Goal: Task Accomplishment & Management: Manage account settings

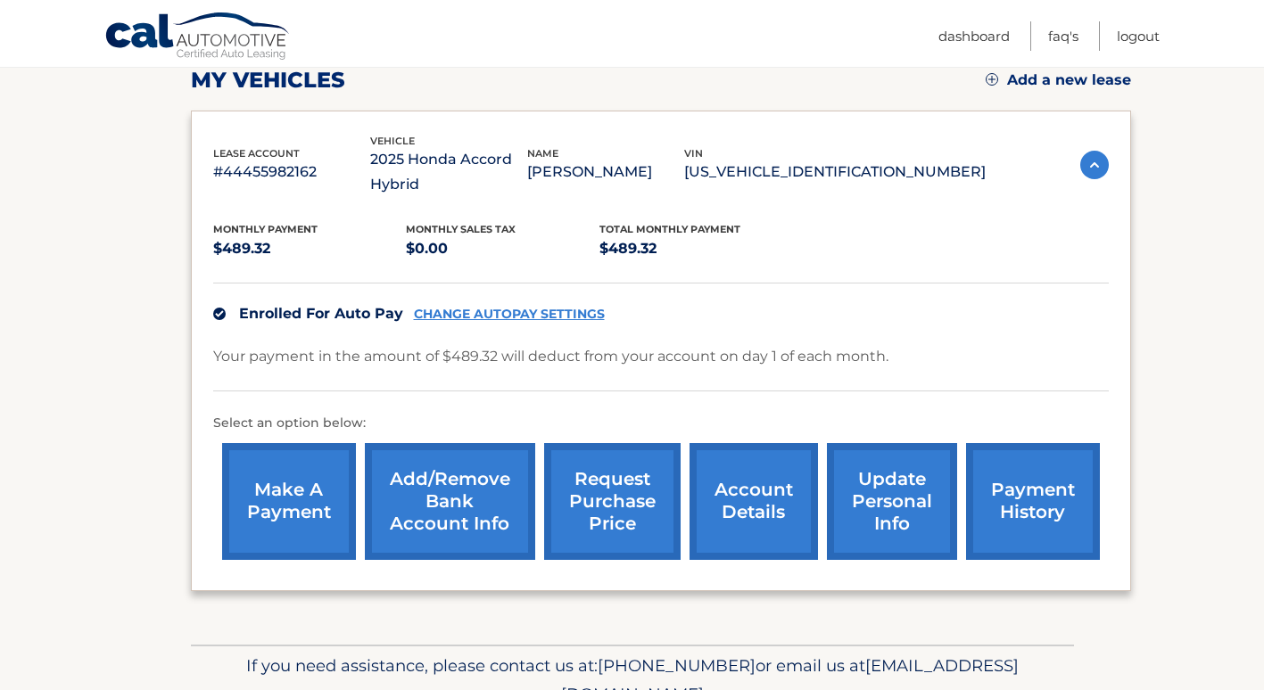
scroll to position [268, 0]
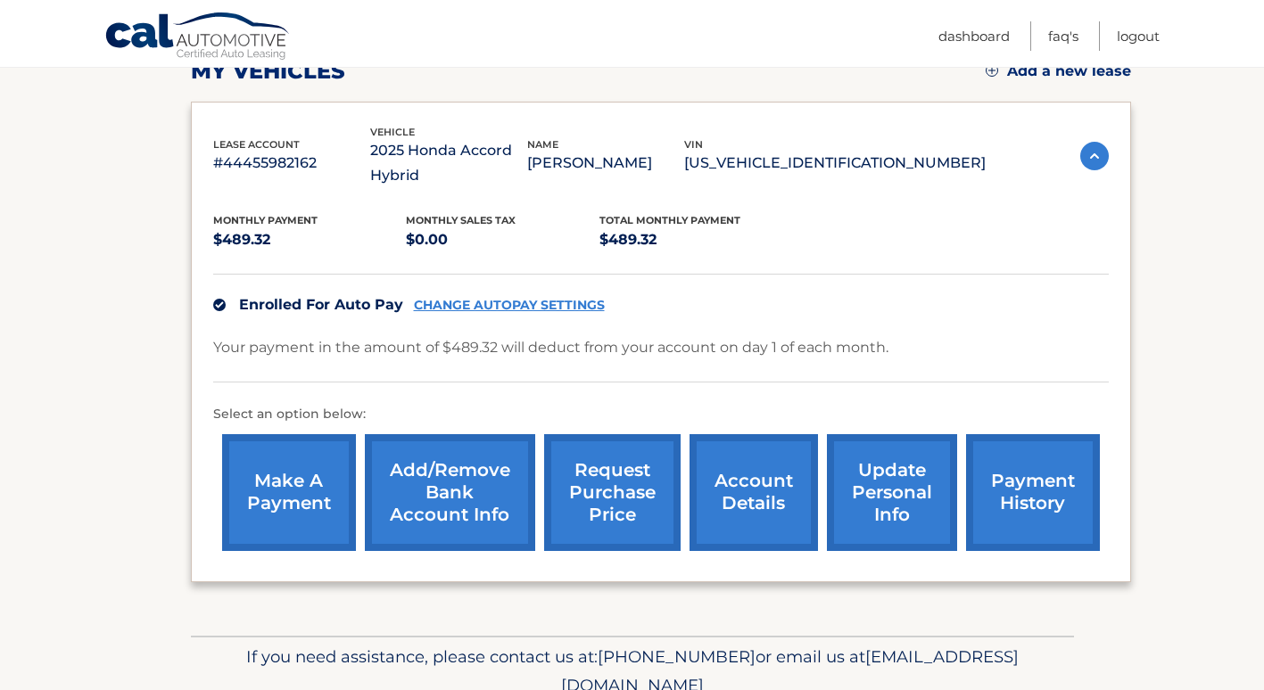
click at [894, 497] on link "update personal info" at bounding box center [892, 492] width 130 height 117
click at [531, 305] on link "CHANGE AUTOPAY SETTINGS" at bounding box center [509, 305] width 191 height 15
click at [1060, 37] on link "FAQ's" at bounding box center [1063, 35] width 30 height 29
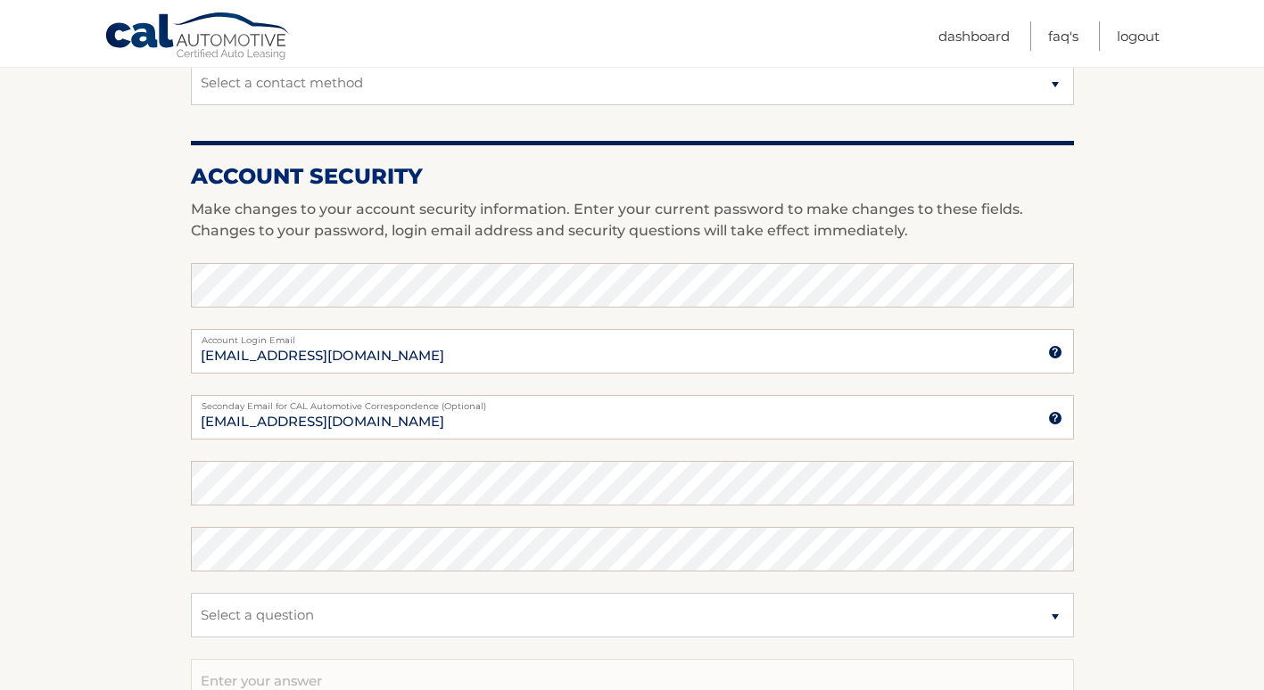
scroll to position [605, 0]
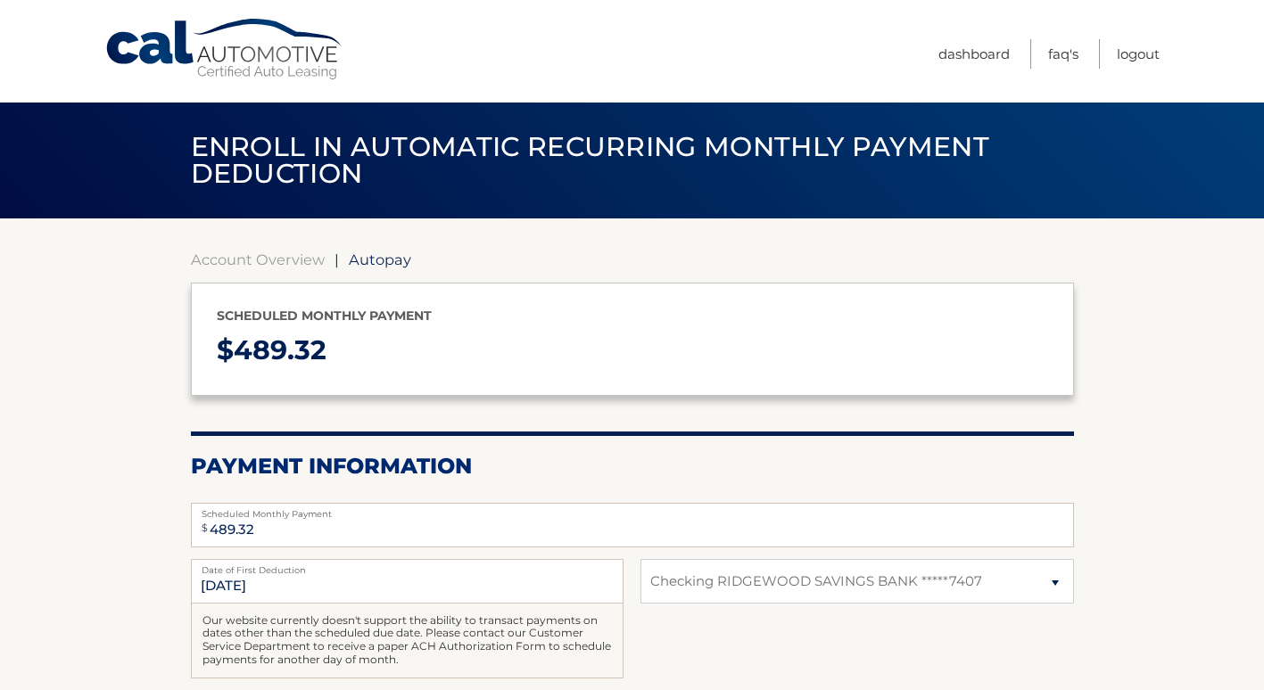
select select "NmU3MTdmYjUtYTA3OS00ZmY5LTlhMDgtNTliZGNmNmMxMzJh"
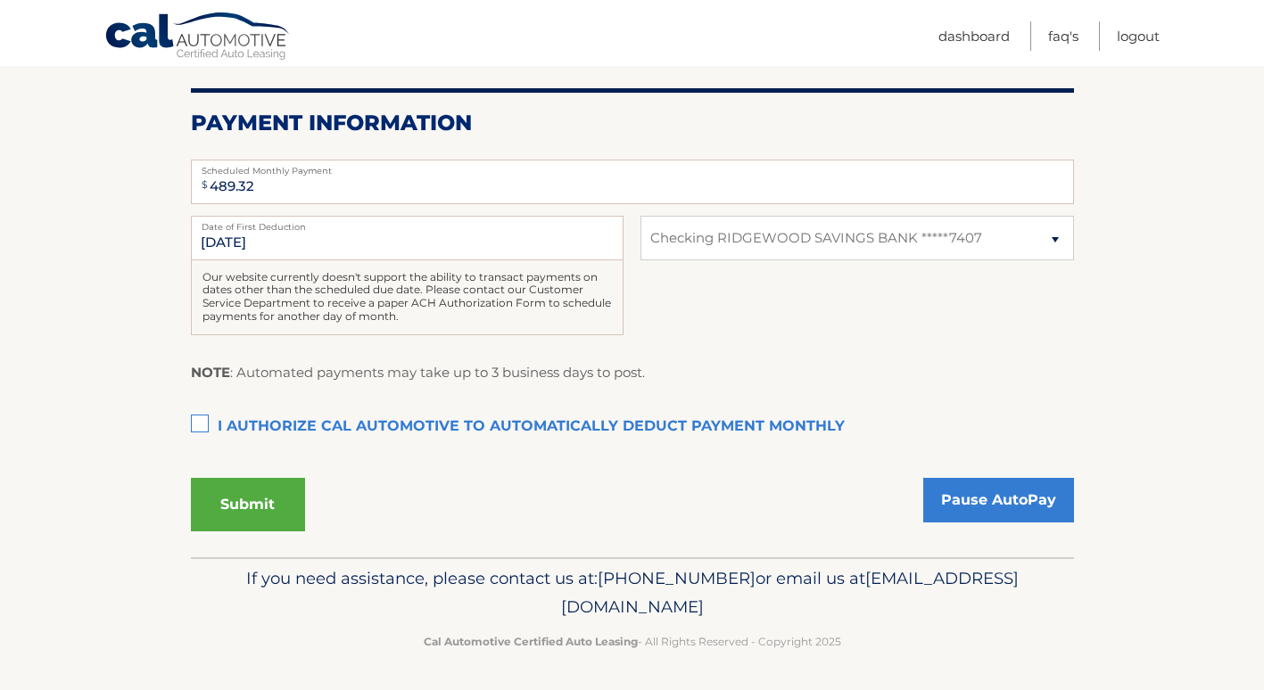
scroll to position [345, 0]
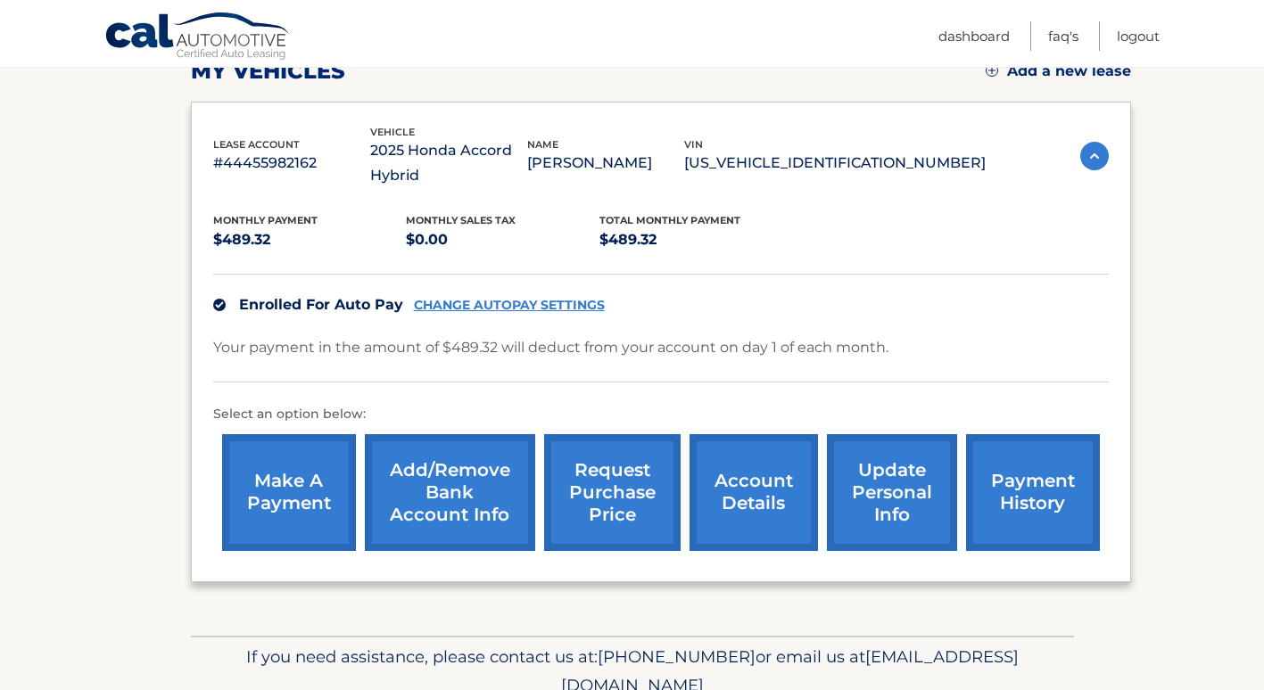
scroll to position [348, 0]
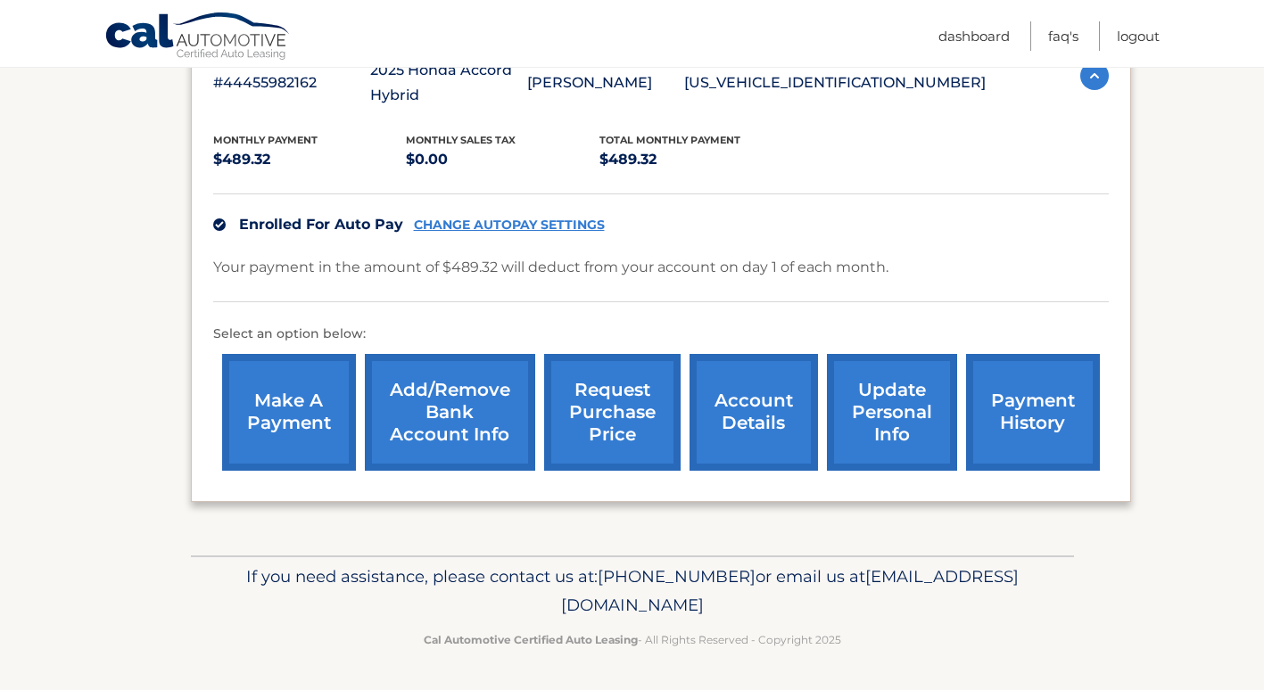
click at [457, 401] on link "Add/Remove bank account info" at bounding box center [450, 412] width 170 height 117
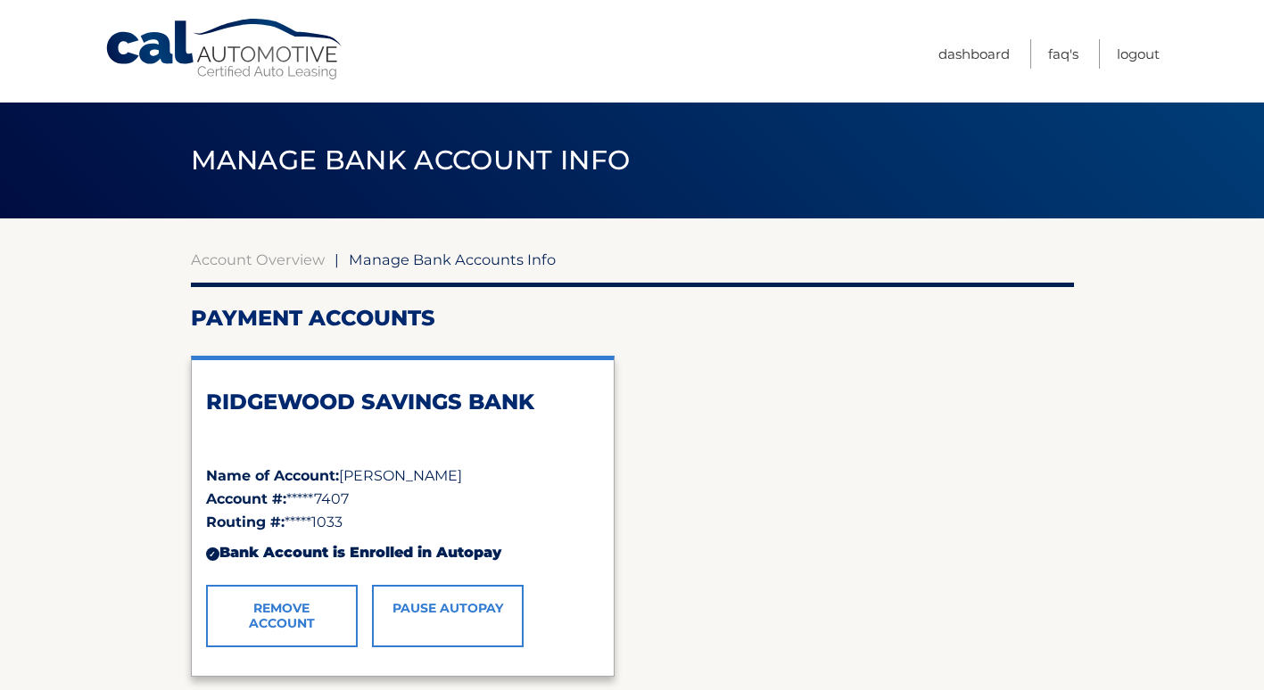
click at [290, 600] on link "Remove Account" at bounding box center [282, 616] width 152 height 62
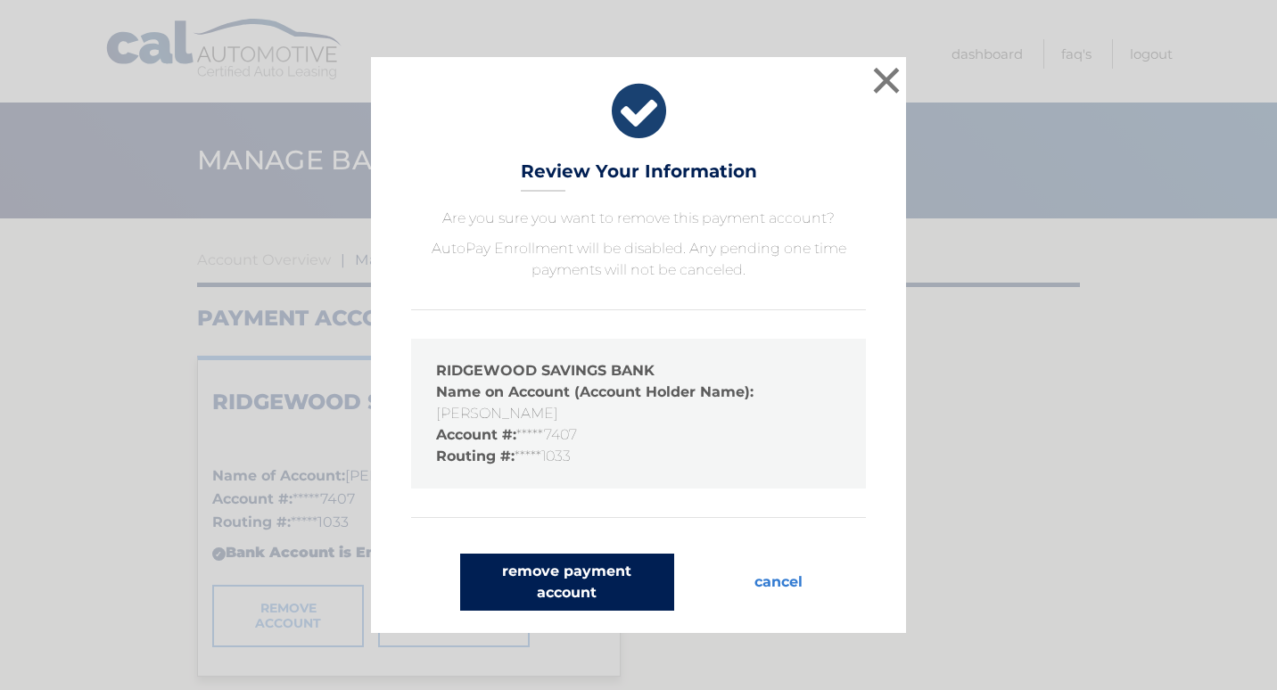
click at [560, 581] on button "remove payment account" at bounding box center [567, 582] width 214 height 57
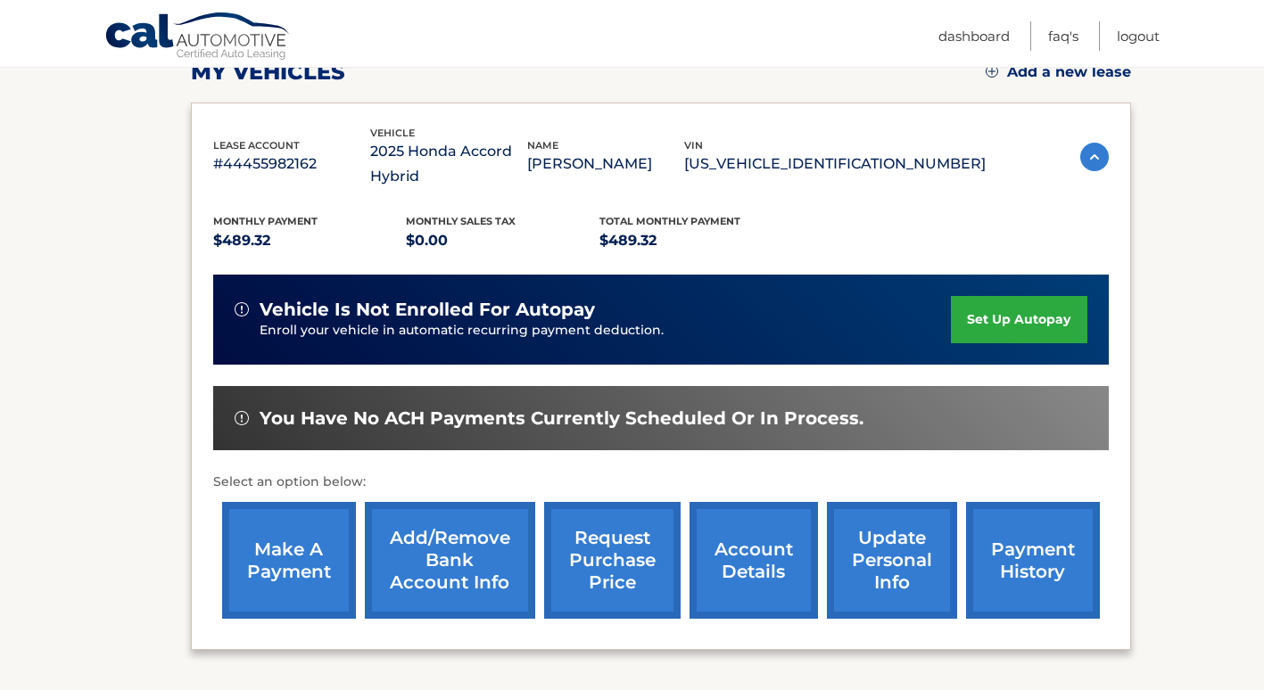
scroll to position [268, 0]
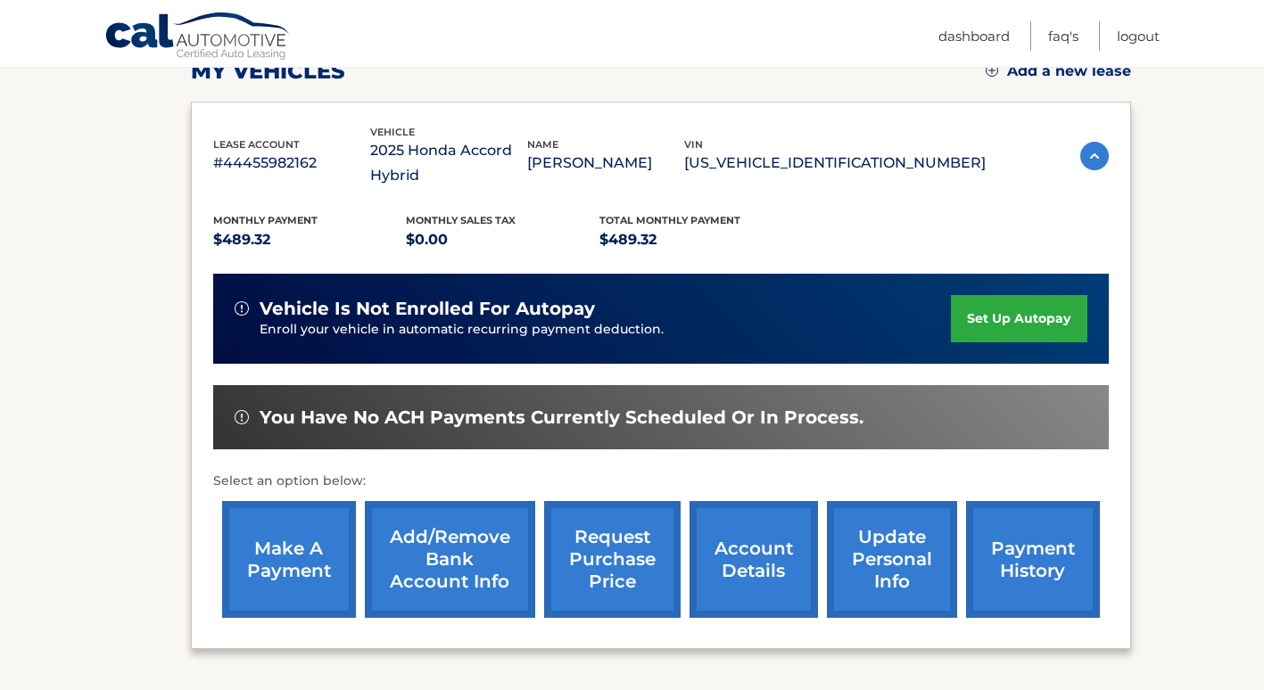
click at [303, 560] on link "make a payment" at bounding box center [289, 559] width 134 height 117
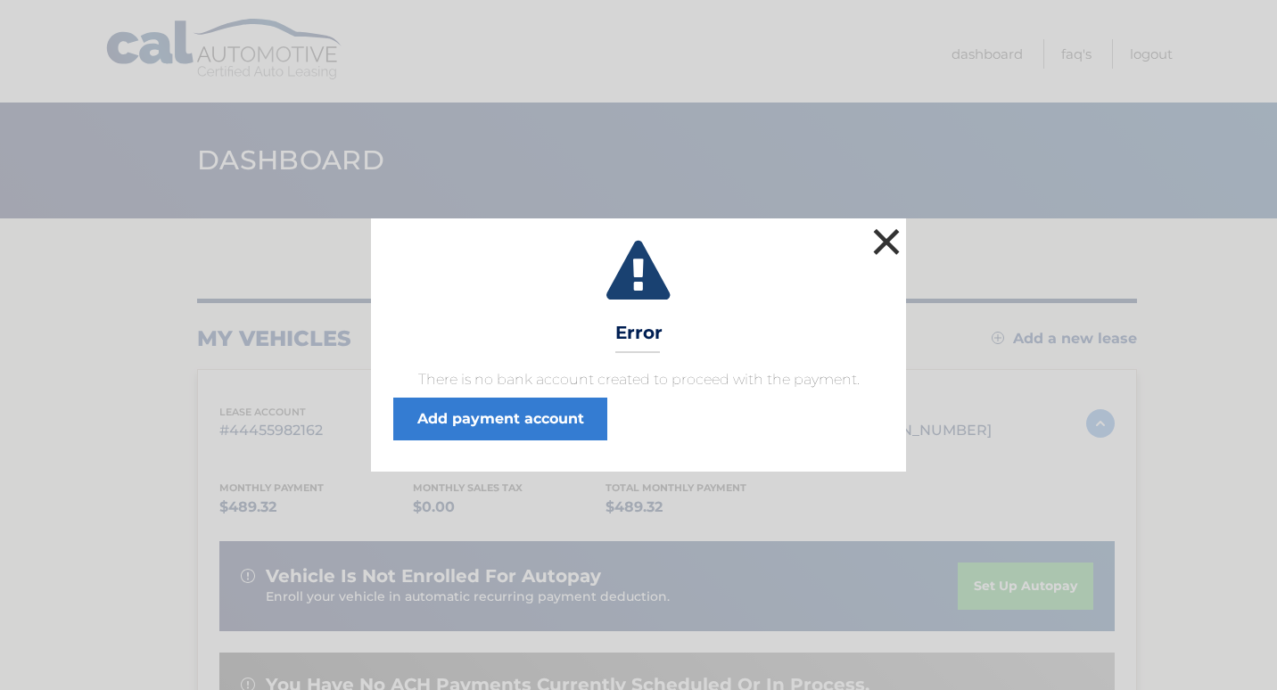
click at [885, 241] on button "×" at bounding box center [887, 242] width 36 height 36
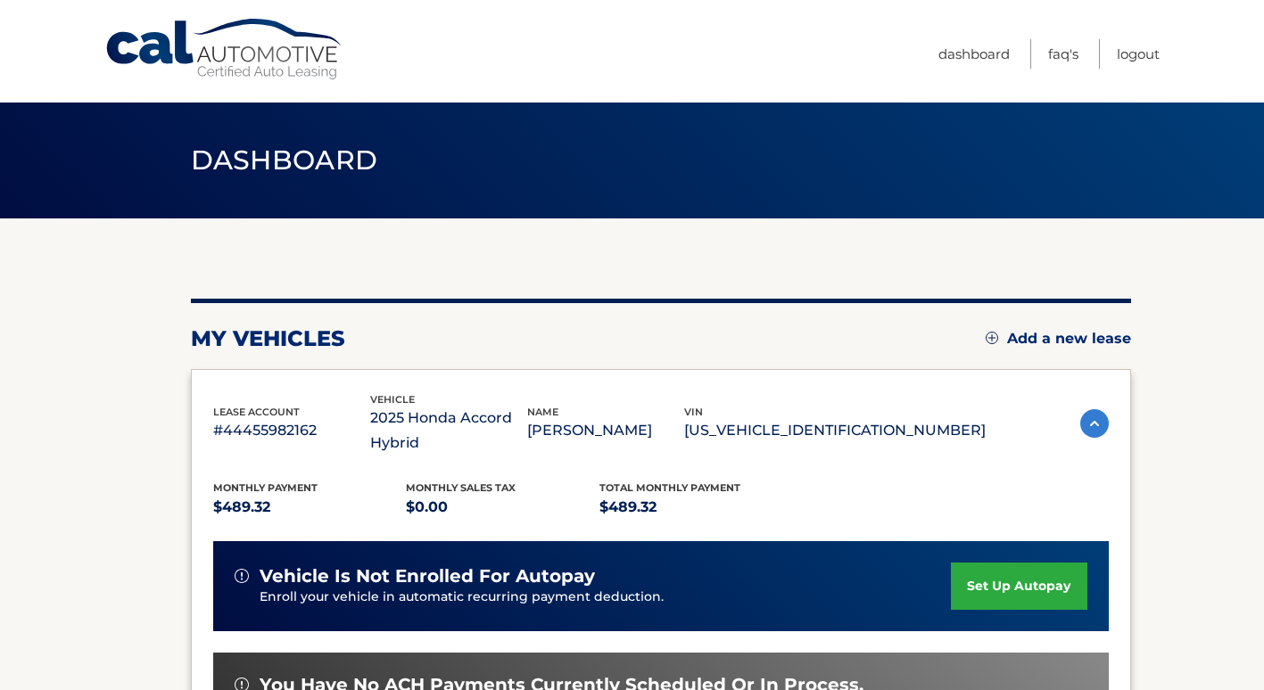
click at [985, 590] on link "set up autopay" at bounding box center [1019, 586] width 136 height 47
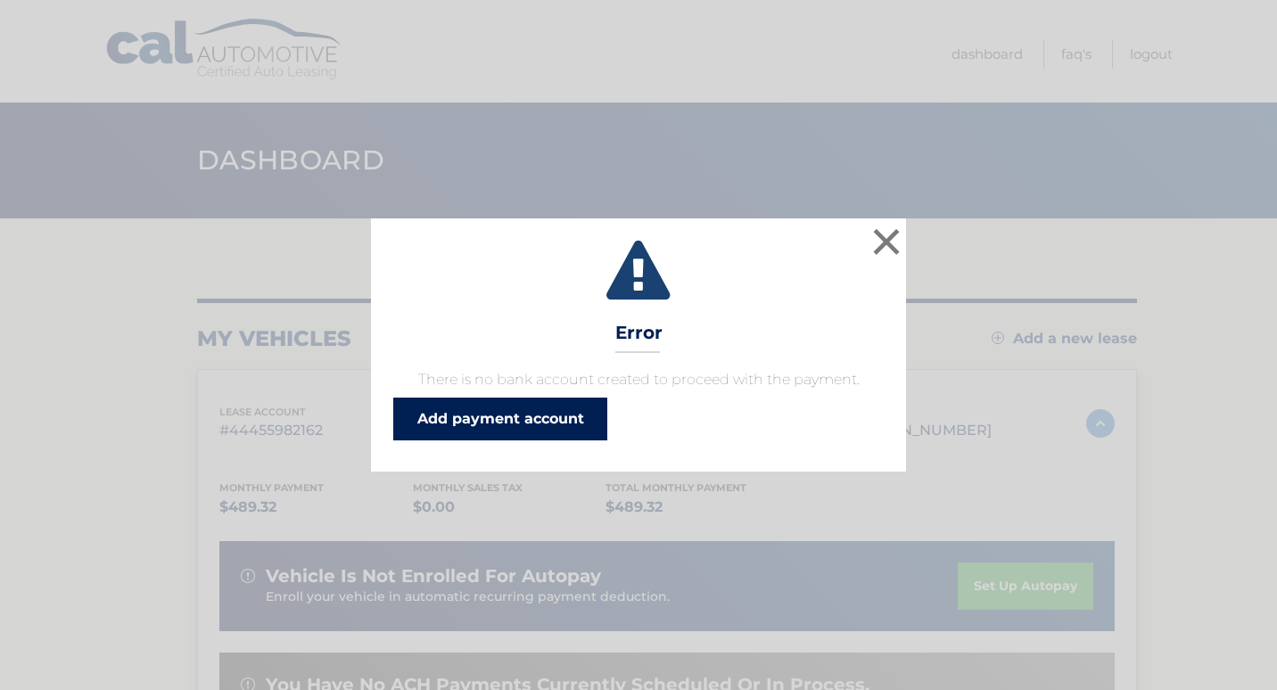
click at [574, 414] on link "Add payment account" at bounding box center [500, 419] width 214 height 43
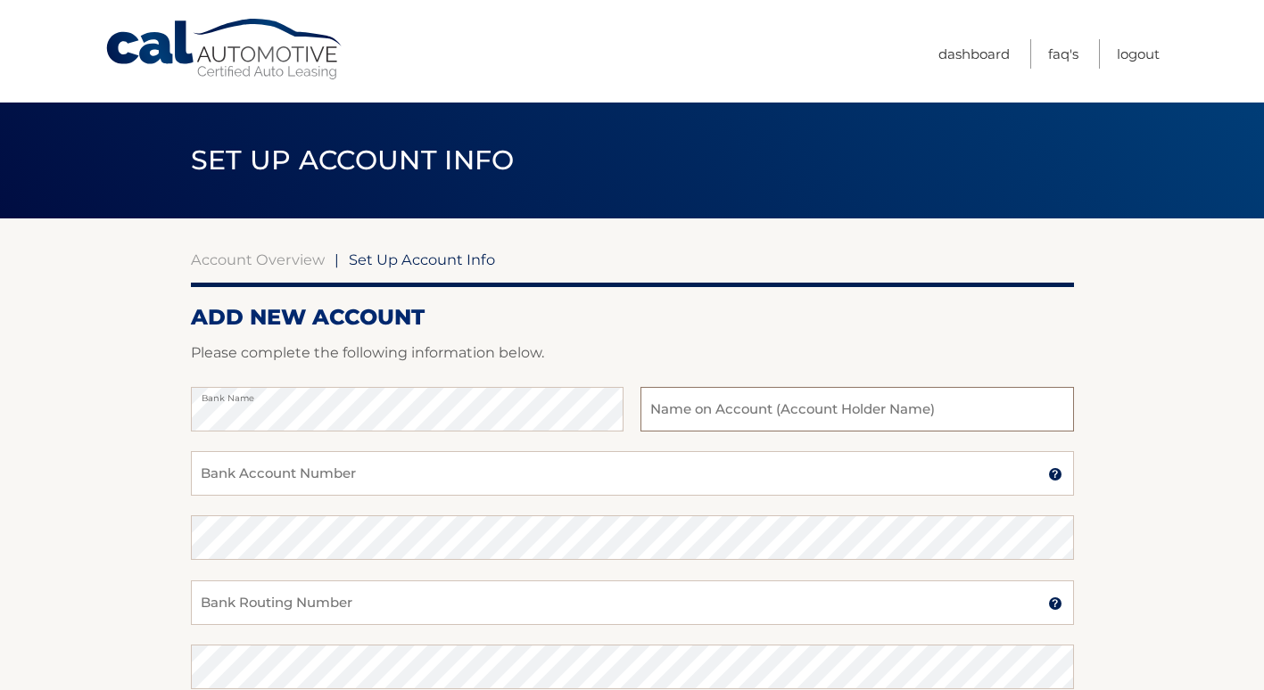
click at [741, 416] on input "text" at bounding box center [856, 409] width 432 height 45
type input "Julia Liljehult"
click at [515, 482] on input "Bank Account Number" at bounding box center [632, 473] width 883 height 45
click at [1051, 471] on img at bounding box center [1055, 474] width 14 height 14
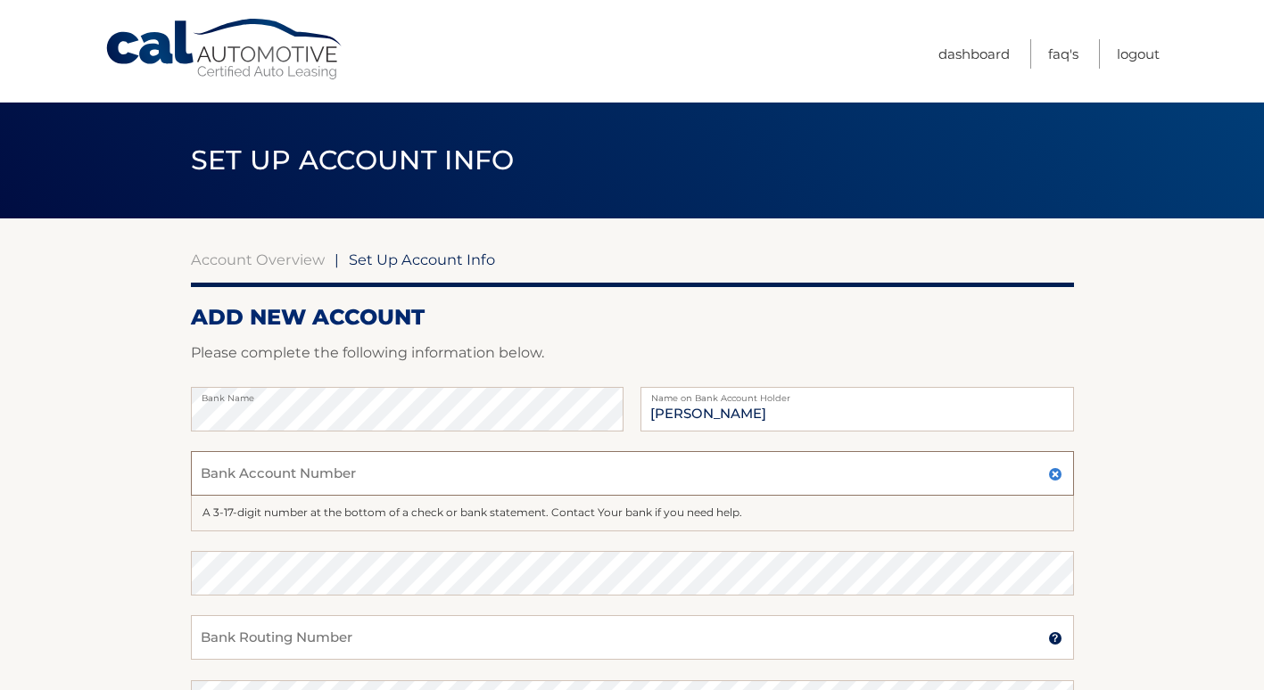
click at [481, 473] on input "Bank Account Number" at bounding box center [632, 473] width 883 height 45
click at [315, 470] on input "Bank Account Number" at bounding box center [632, 473] width 883 height 45
type input "701657407"
click at [1110, 579] on section "Account Overview | Set Up Account Info ADD NEW ACCOUNT Please complete the foll…" at bounding box center [632, 576] width 1264 height 716
click at [400, 641] on input "Bank Routing Number" at bounding box center [632, 637] width 883 height 45
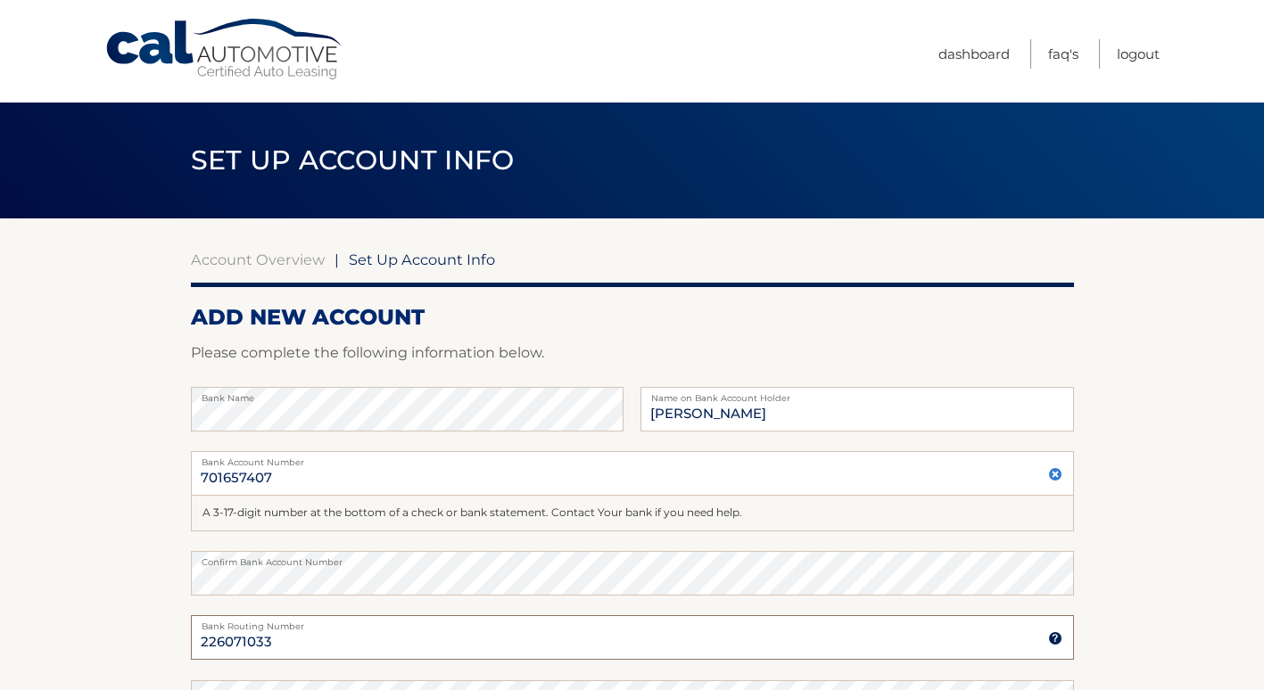
type input "226071033"
click at [1151, 544] on section "Account Overview | Set Up Account Info ADD NEW ACCOUNT Please complete the foll…" at bounding box center [632, 576] width 1264 height 716
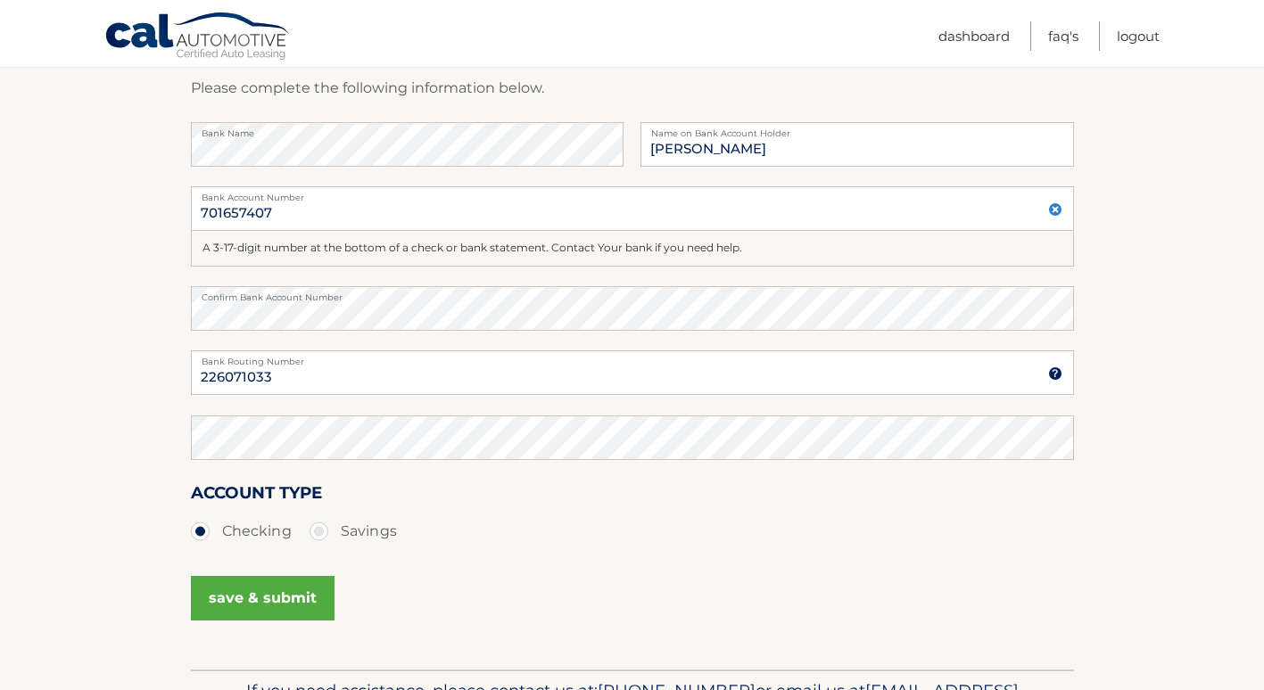
scroll to position [268, 0]
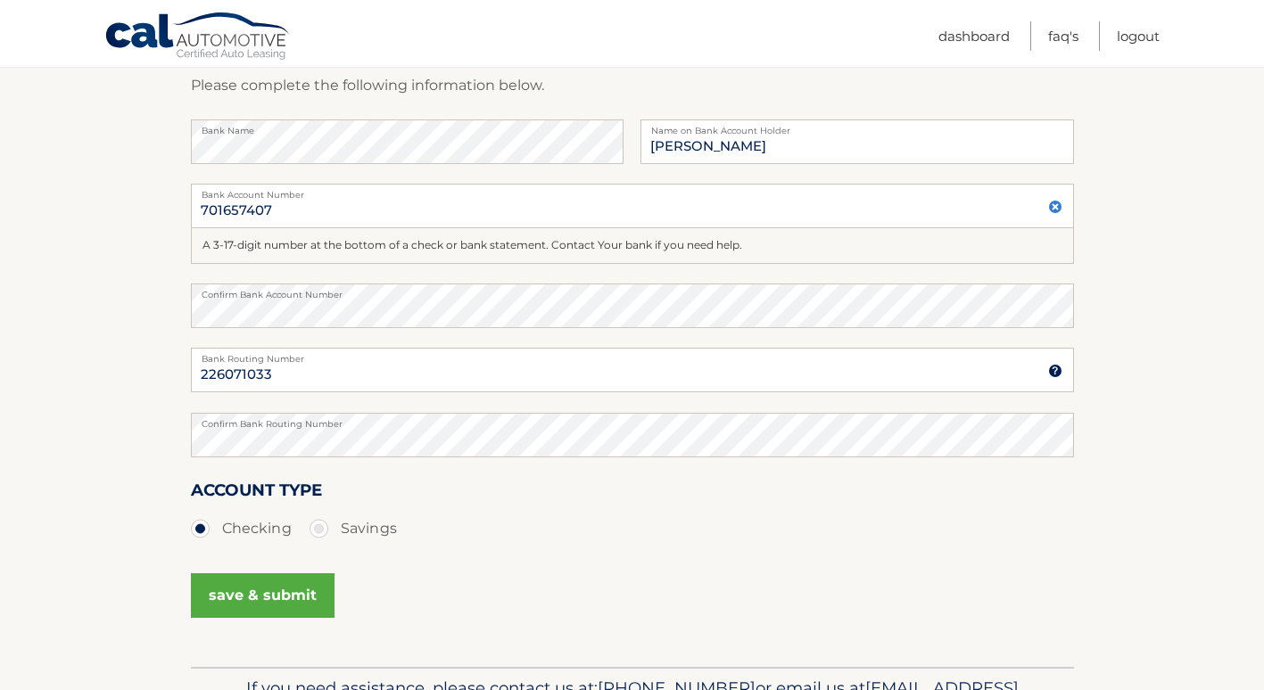
click at [623, 487] on div "Account Type Checking Savings" at bounding box center [632, 511] width 883 height 69
click at [268, 590] on button "save & submit" at bounding box center [263, 595] width 144 height 45
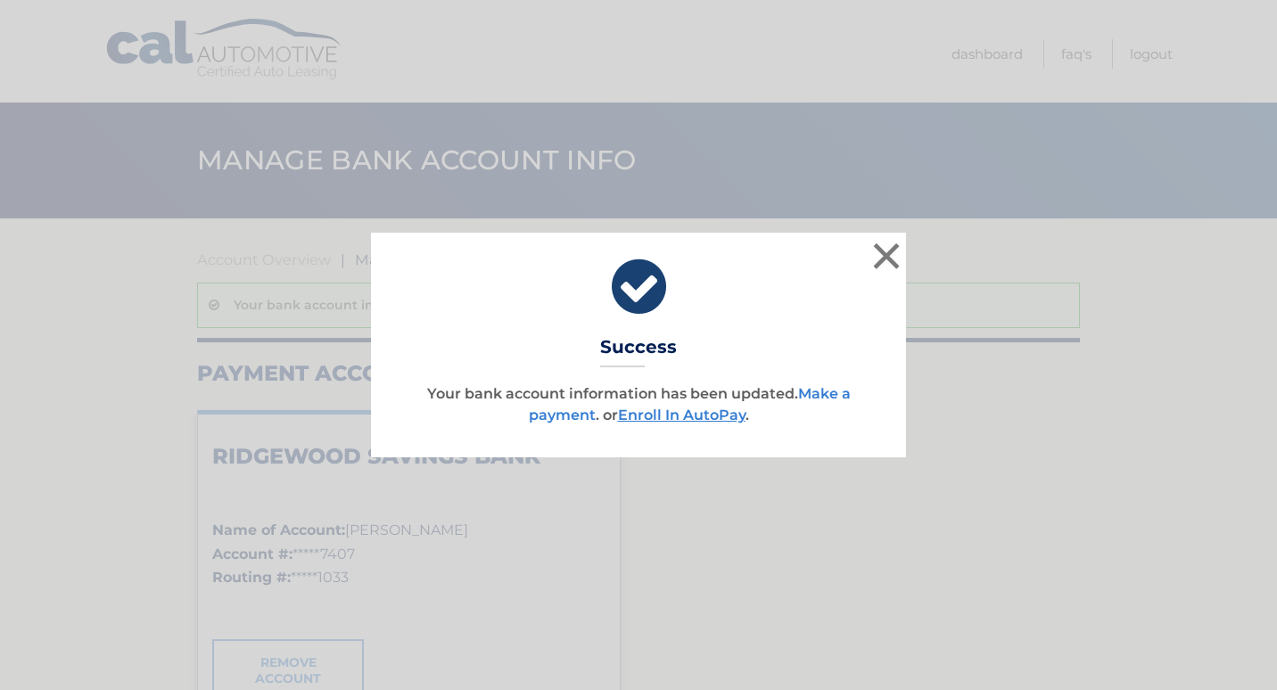
click at [547, 418] on link "Make a payment" at bounding box center [690, 404] width 322 height 38
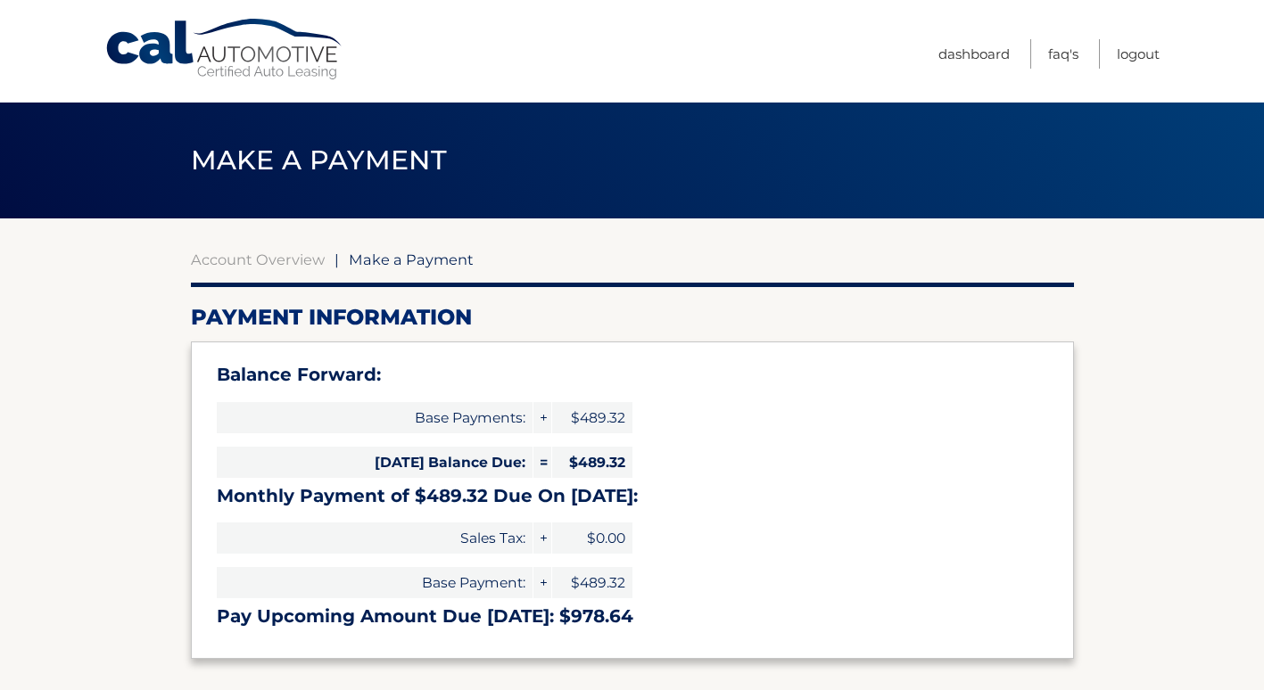
select select "MTdjNzczNmMtZjg5MC00MWU3LWE4NDQtZWNjMmJkYjMwM2Zh"
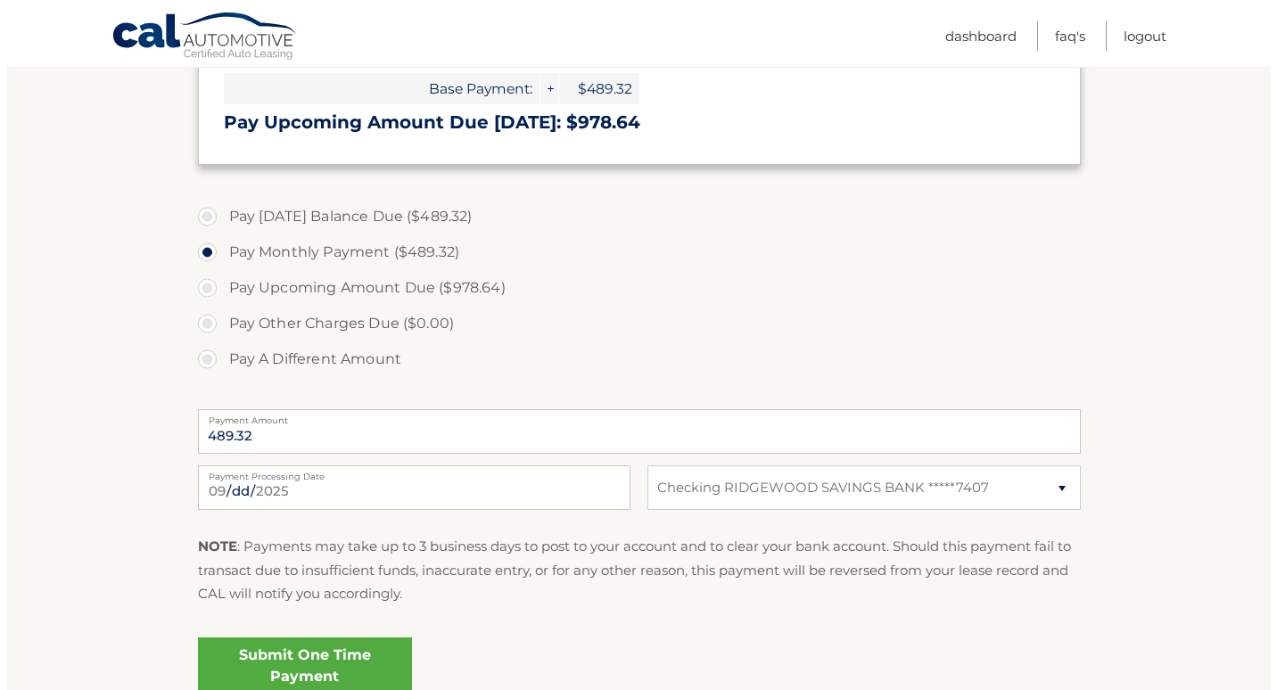
scroll to position [535, 0]
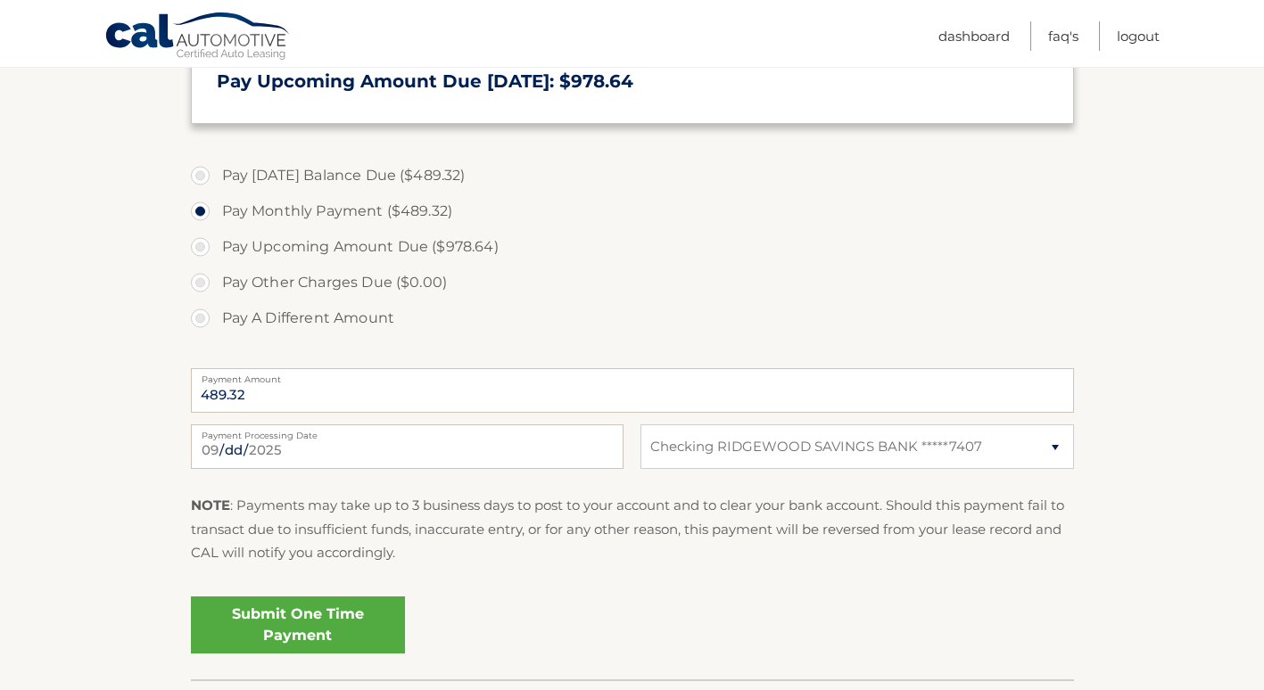
click at [304, 615] on link "Submit One Time Payment" at bounding box center [298, 625] width 214 height 57
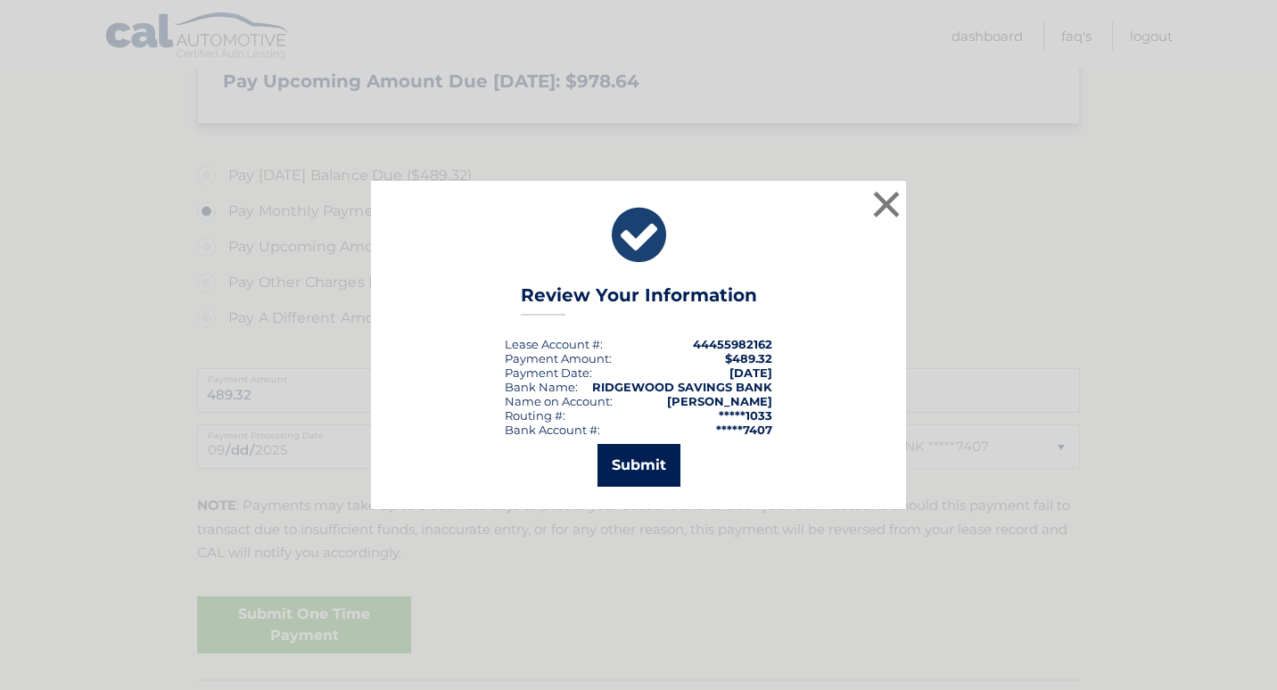
click at [646, 473] on button "Submit" at bounding box center [638, 465] width 83 height 43
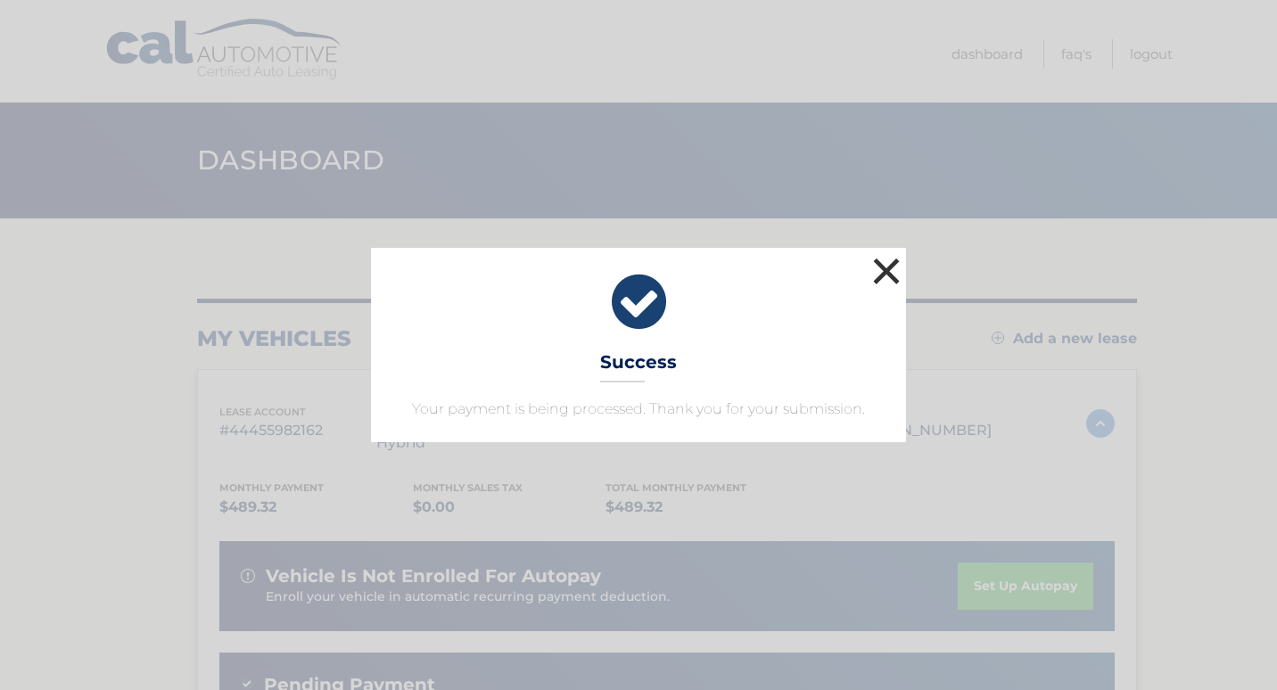
click at [891, 274] on button "×" at bounding box center [887, 271] width 36 height 36
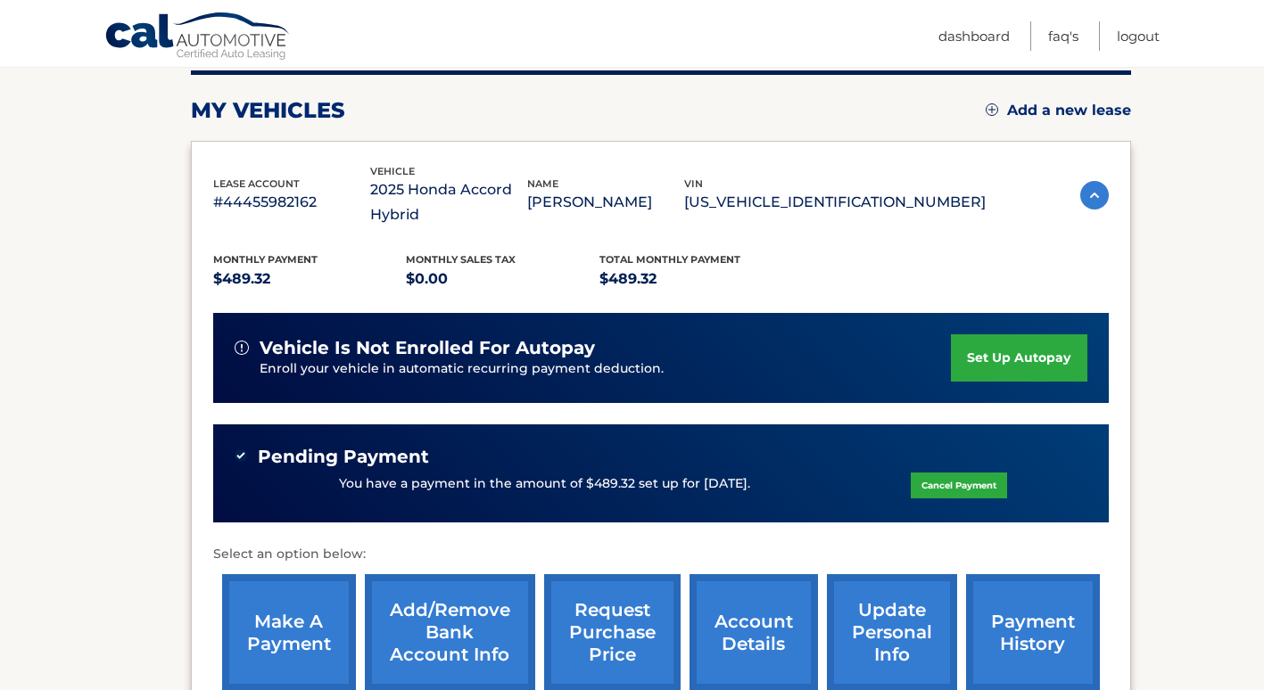
scroll to position [268, 0]
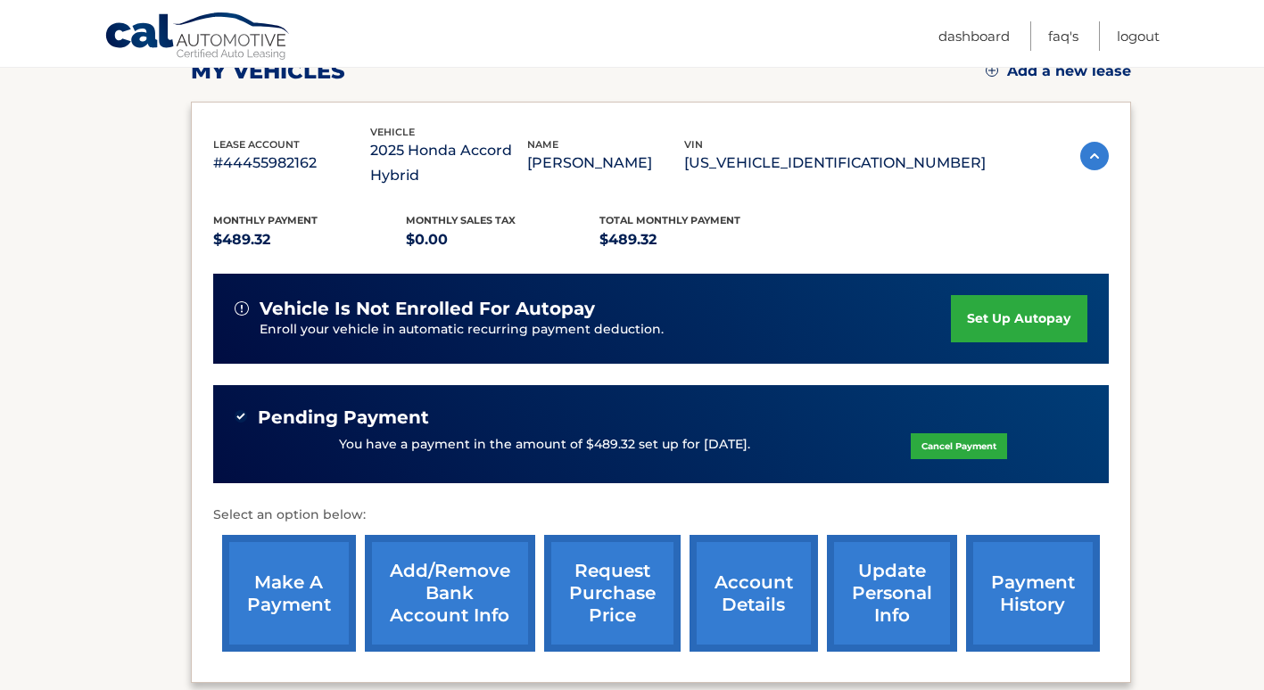
click at [1006, 319] on link "set up autopay" at bounding box center [1019, 318] width 136 height 47
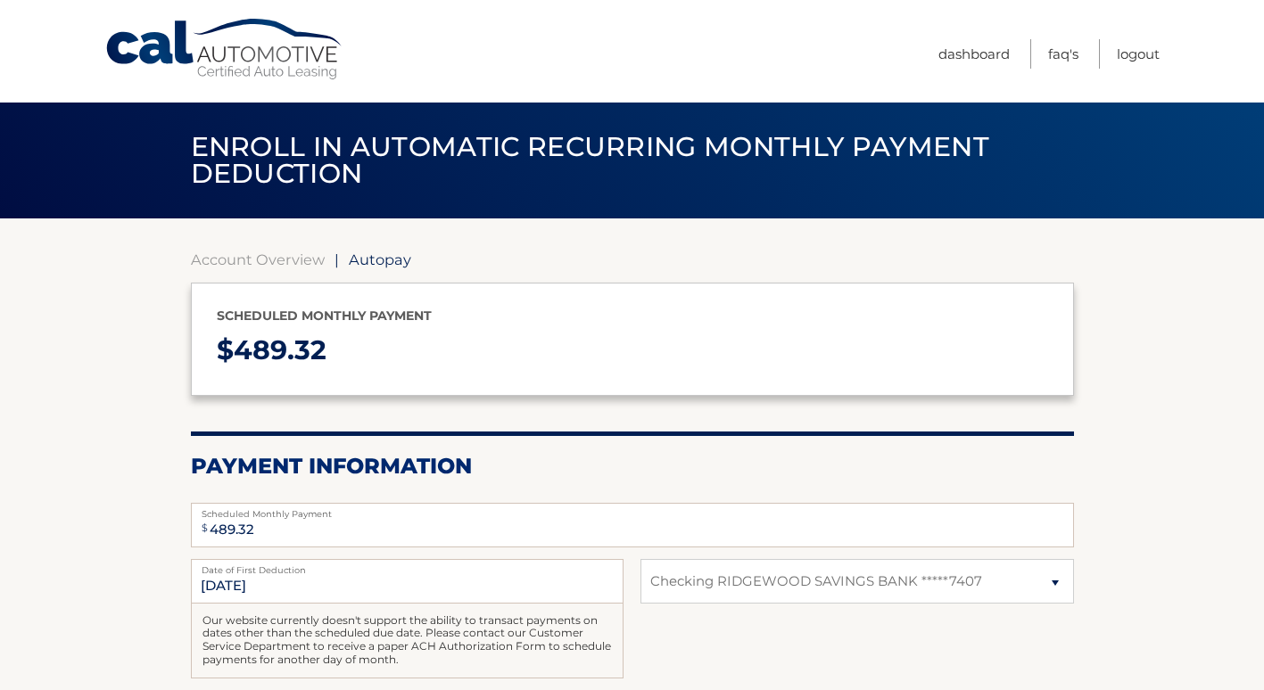
select select "MTdjNzczNmMtZjg5MC00MWU3LWE4NDQtZWNjMmJkYjMwM2Zh"
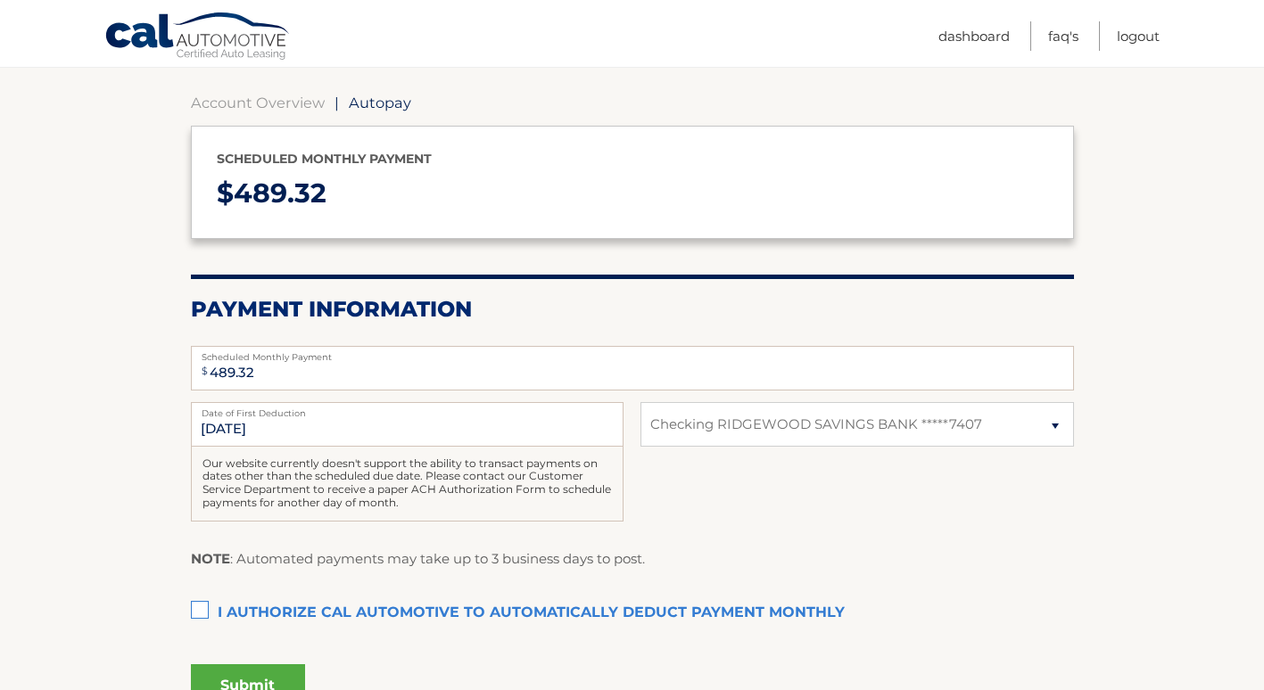
scroll to position [178, 0]
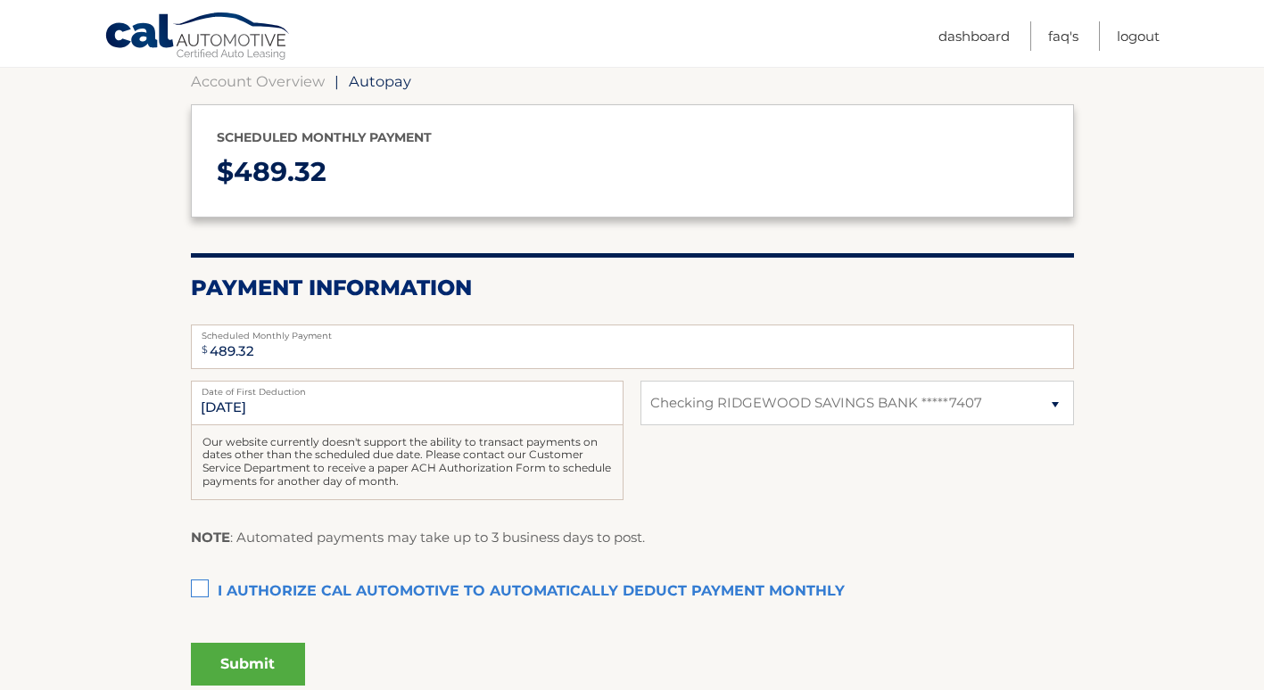
click at [197, 591] on label "I authorize cal automotive to automatically deduct payment monthly This checkbo…" at bounding box center [632, 592] width 883 height 36
click at [0, 0] on input "I authorize cal automotive to automatically deduct payment monthly This checkbo…" at bounding box center [0, 0] width 0 height 0
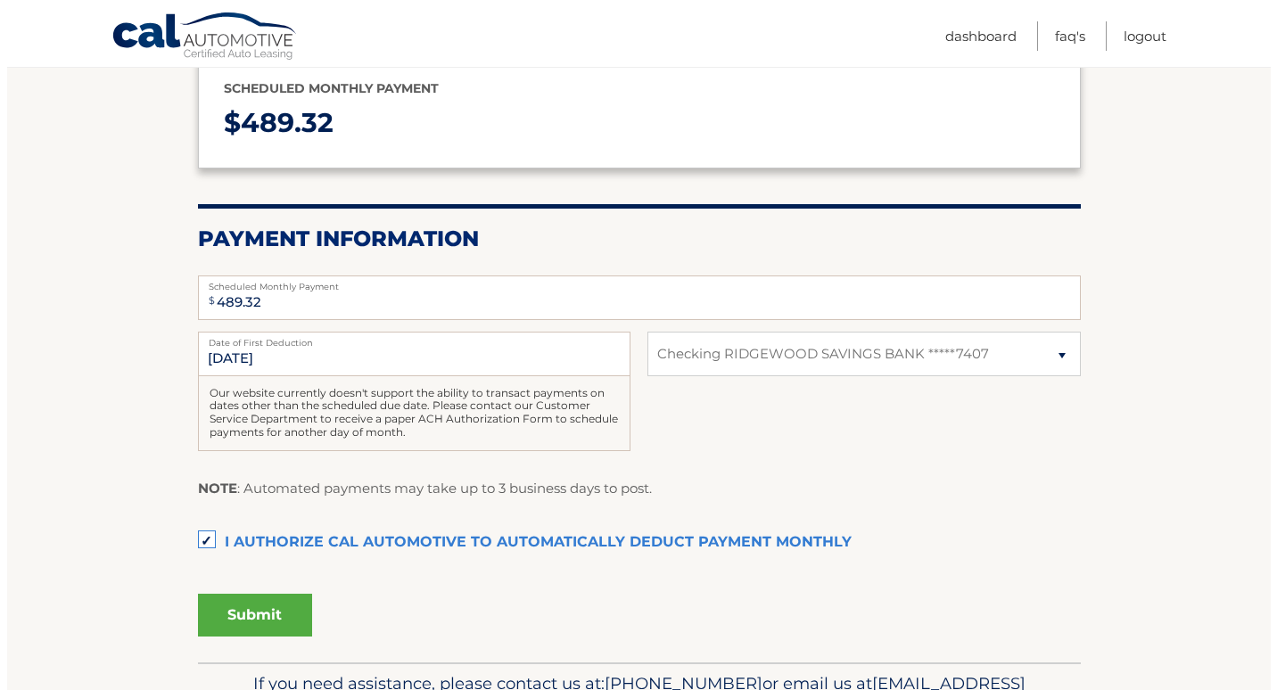
scroll to position [268, 0]
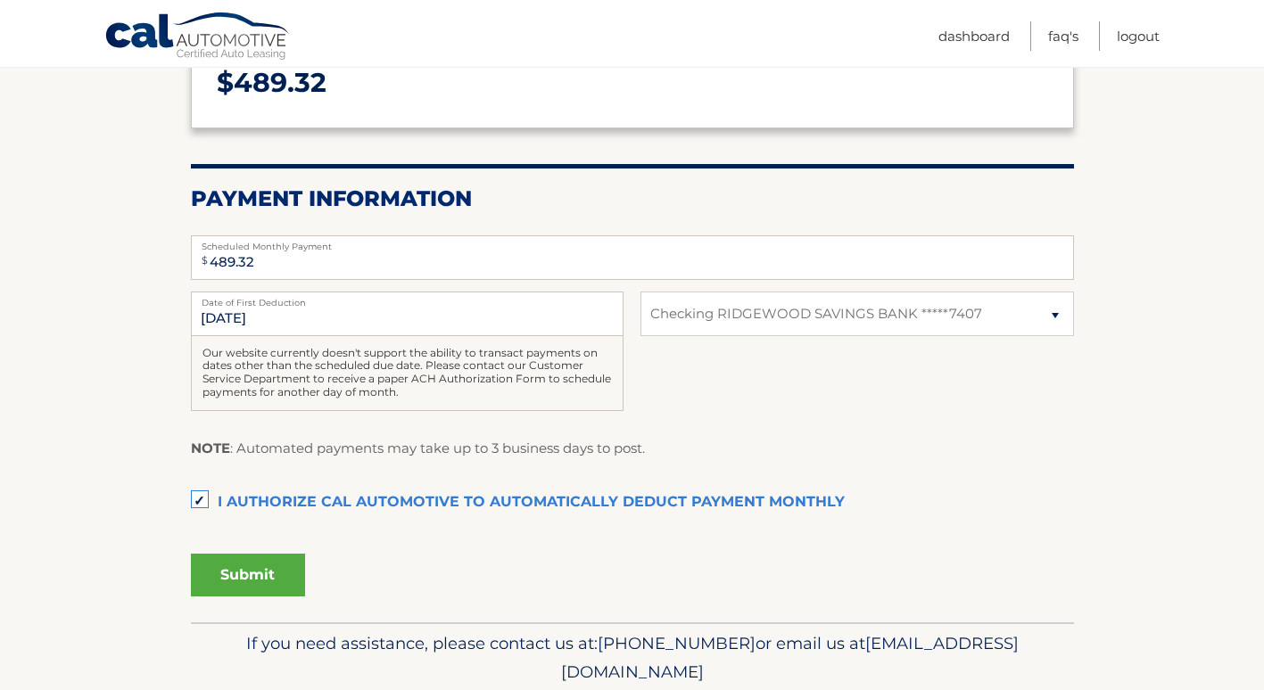
click at [261, 577] on button "Submit" at bounding box center [248, 575] width 114 height 43
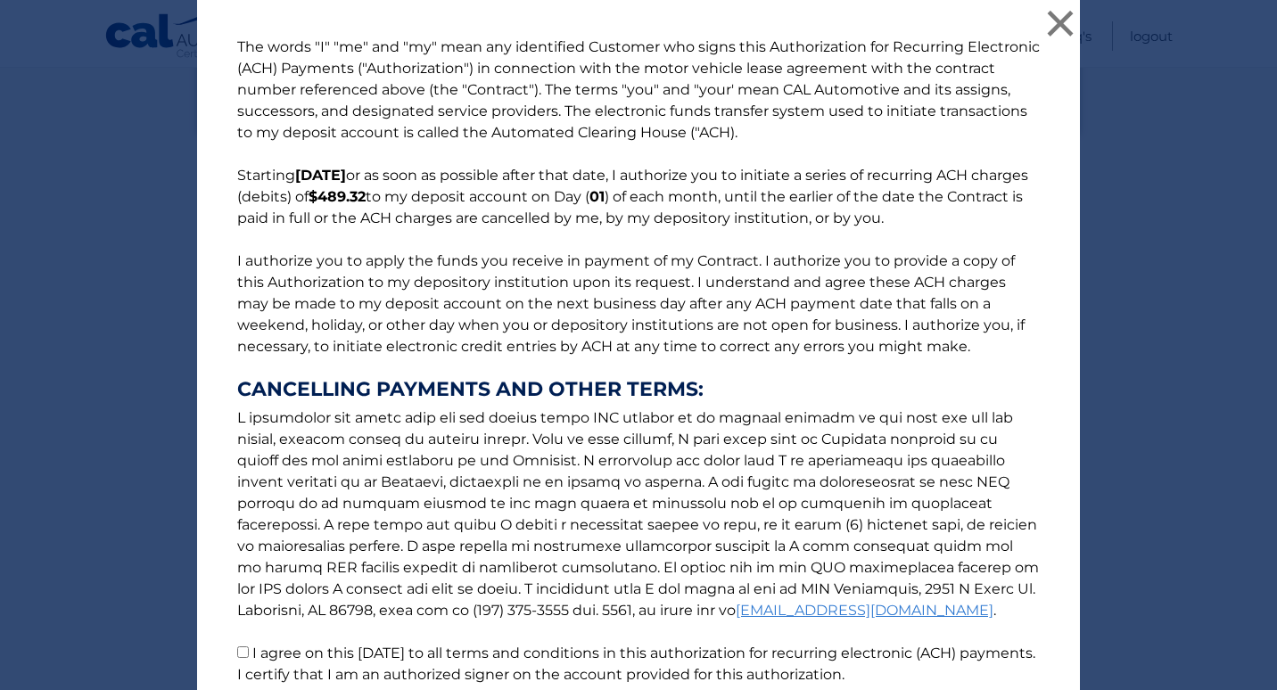
scroll to position [152, 0]
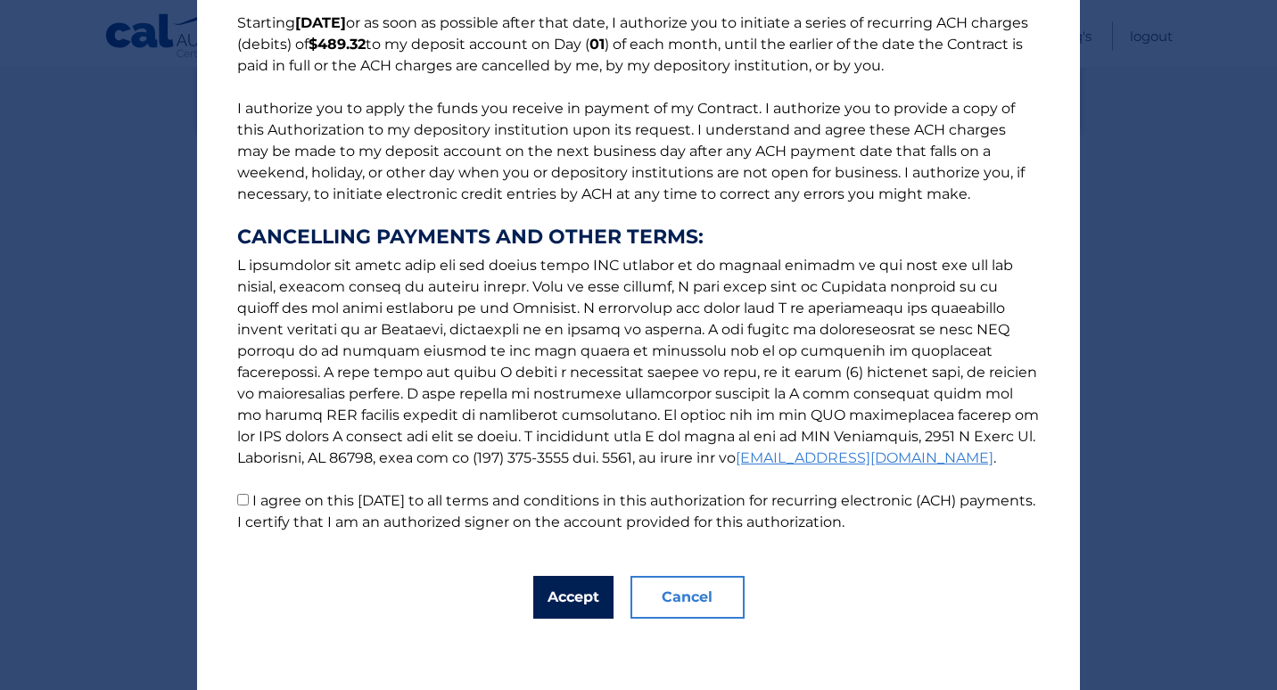
click at [563, 590] on button "Accept" at bounding box center [573, 597] width 80 height 43
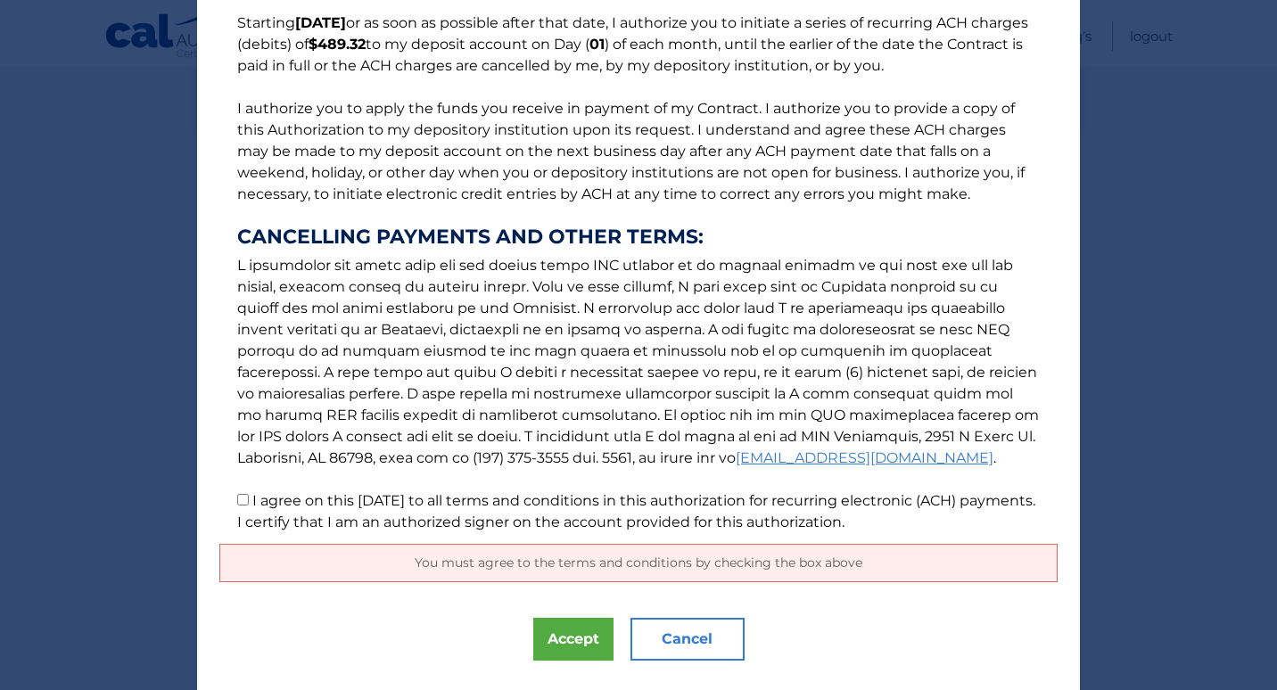
click at [239, 501] on input "I agree on this 09/08/2025 to all terms and conditions in this authorization fo…" at bounding box center [243, 500] width 12 height 12
checkbox input "true"
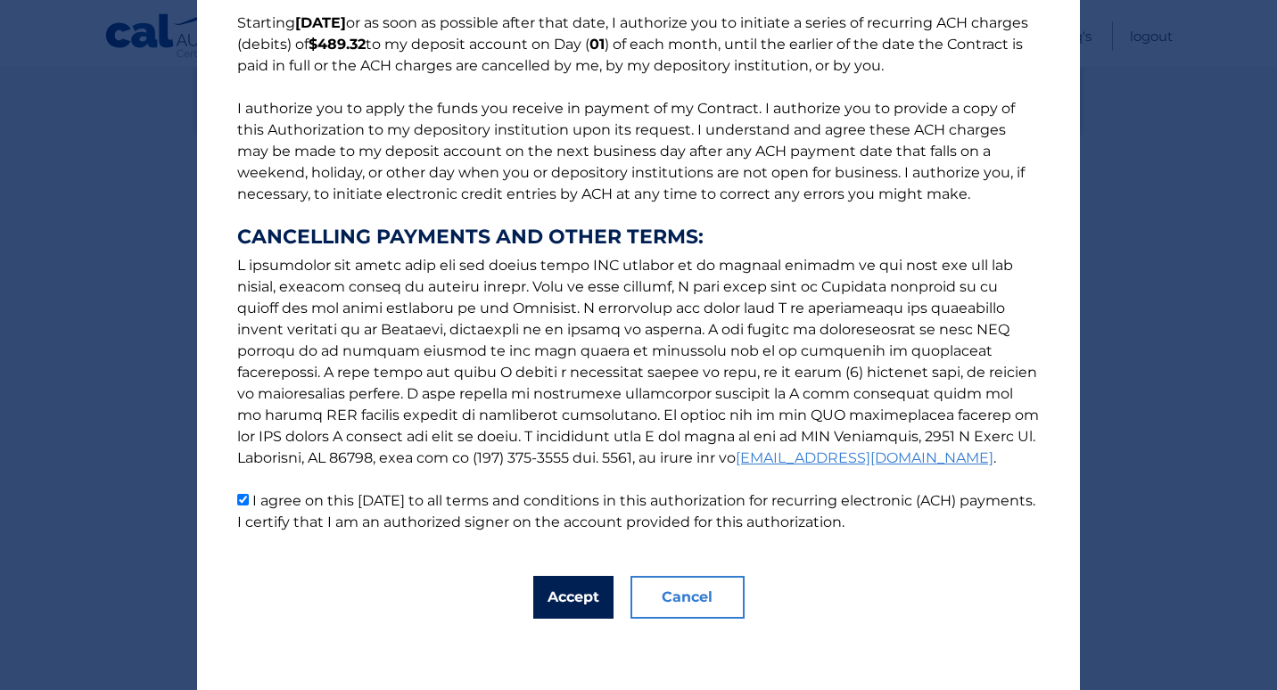
click at [561, 603] on button "Accept" at bounding box center [573, 597] width 80 height 43
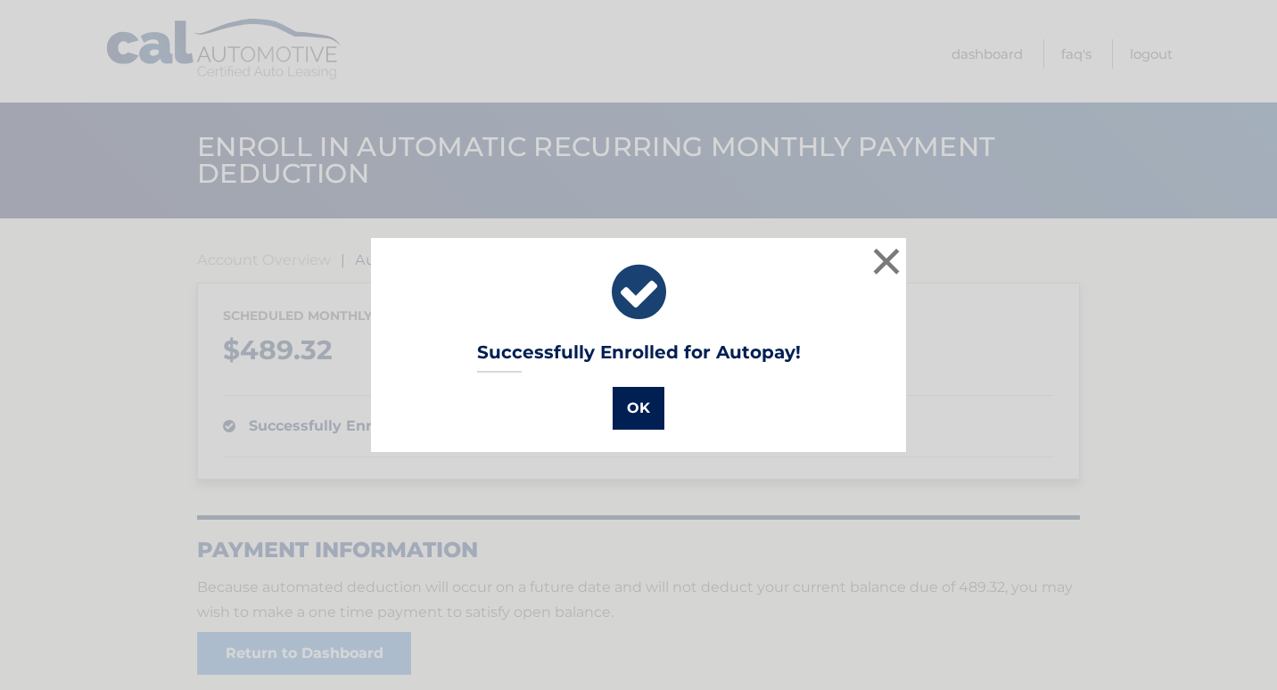
click at [641, 408] on button "OK" at bounding box center [639, 408] width 52 height 43
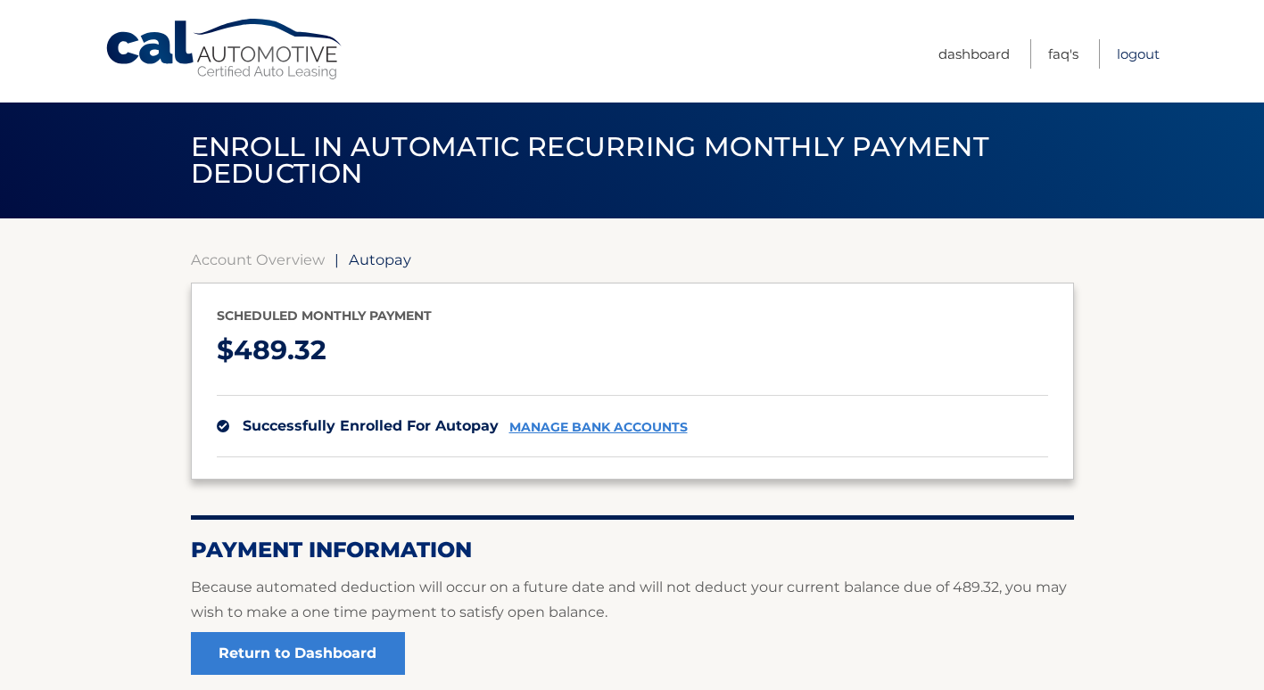
click at [1136, 52] on link "Logout" at bounding box center [1137, 53] width 43 height 29
